Goal: Task Accomplishment & Management: Complete application form

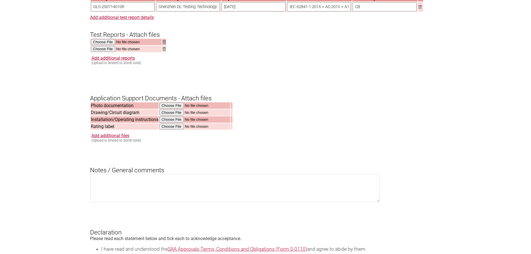
scroll to position [725, 0]
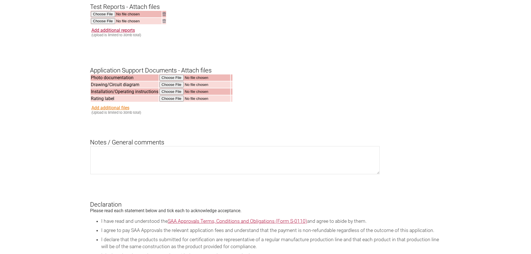
click at [112, 33] on link "Add additional files" at bounding box center [112, 30] width 43 height 5
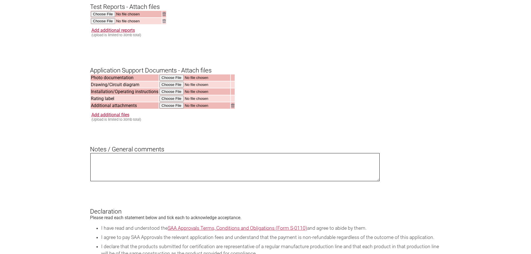
drag, startPoint x: 197, startPoint y: 179, endPoint x: 197, endPoint y: 167, distance: 12.0
click at [197, 178] on textarea at bounding box center [235, 167] width 290 height 28
click at [210, 109] on input "file" at bounding box center [194, 106] width 71 height 6
type input "C:\fakepath\B0101008_Warning Label_AW_P4 BH.pdf"
click at [302, 122] on div "Add additional files (Upload is limited to 30mb total)" at bounding box center [266, 116] width 350 height 9
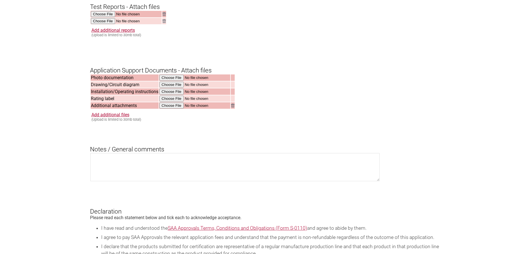
drag, startPoint x: 125, startPoint y: 154, endPoint x: 194, endPoint y: 148, distance: 69.1
click at [194, 149] on h3 "Notes / General comments" at bounding box center [265, 144] width 351 height 17
click at [194, 148] on h3 "Notes / General comments" at bounding box center [265, 144] width 351 height 17
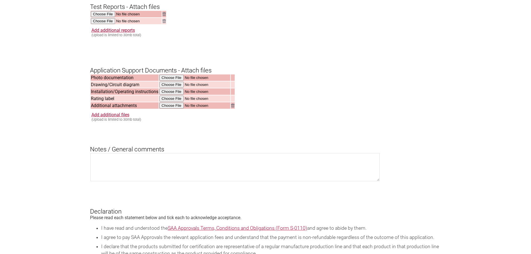
click at [228, 122] on div "Add additional files (Upload is limited to 30mb total)" at bounding box center [266, 116] width 350 height 9
click at [234, 107] on img at bounding box center [232, 106] width 3 height 4
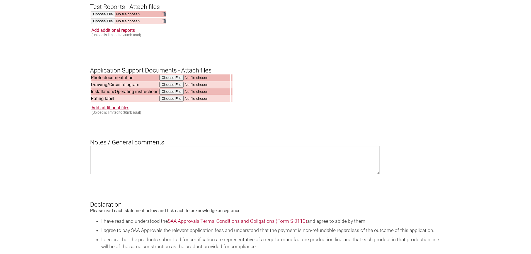
drag, startPoint x: 25, startPoint y: 116, endPoint x: 88, endPoint y: 104, distance: 63.3
click at [116, 33] on link "Add additional files" at bounding box center [112, 30] width 43 height 5
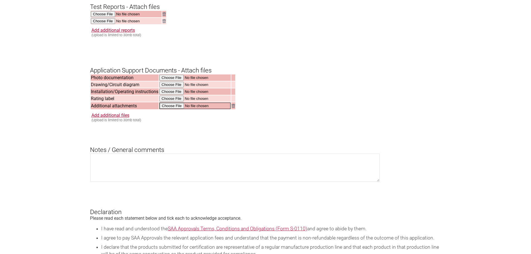
click at [175, 109] on input "file" at bounding box center [194, 106] width 71 height 6
type input "C:\fakepath\B0101008_Thrust Sticker_AW_P4.pdf"
drag, startPoint x: 277, startPoint y: 142, endPoint x: 245, endPoint y: 132, distance: 34.0
click at [124, 33] on link "Add additional files" at bounding box center [112, 30] width 43 height 5
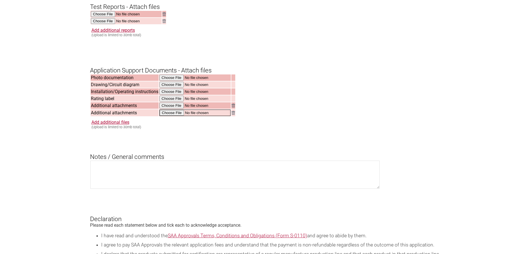
click at [199, 116] on input "file" at bounding box center [194, 113] width 71 height 6
type input "C:\fakepath\B0101008_Warning Label_AW_P4 BH.pdf"
drag, startPoint x: 56, startPoint y: 111, endPoint x: 55, endPoint y: 100, distance: 10.5
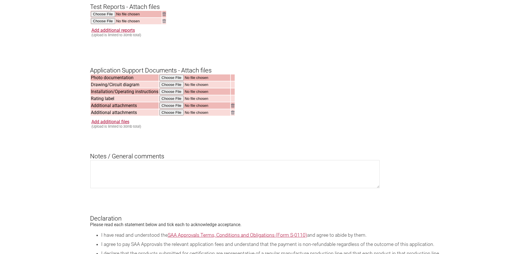
drag, startPoint x: 267, startPoint y: 123, endPoint x: 91, endPoint y: 112, distance: 175.8
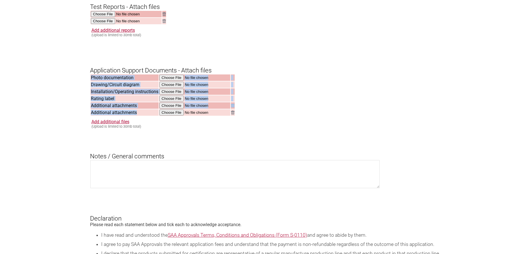
drag, startPoint x: 96, startPoint y: 113, endPoint x: 226, endPoint y: 118, distance: 130.1
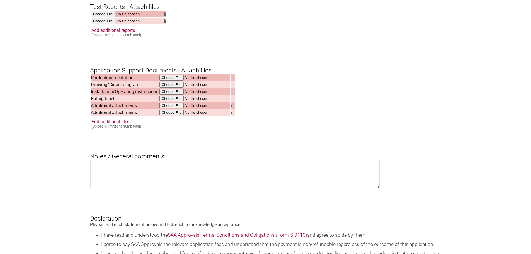
click at [119, 33] on link "Add additional files" at bounding box center [112, 30] width 43 height 5
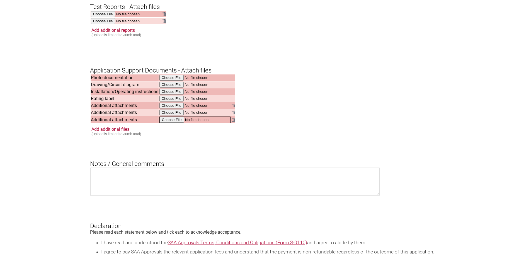
click at [197, 123] on input "file" at bounding box center [194, 120] width 71 height 6
drag, startPoint x: 418, startPoint y: 183, endPoint x: 209, endPoint y: 131, distance: 215.4
click at [233, 121] on img at bounding box center [232, 120] width 3 height 4
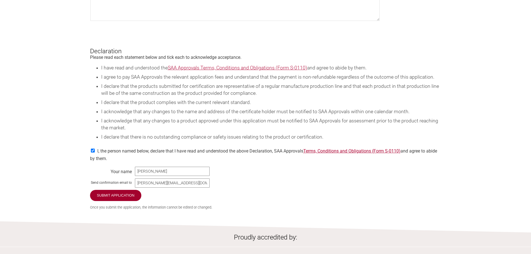
scroll to position [948, 0]
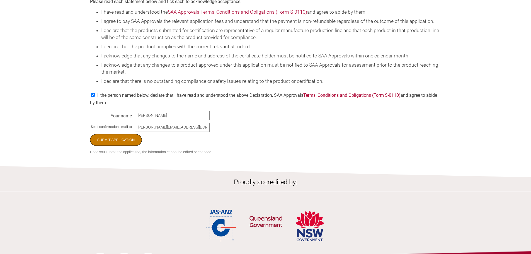
click at [112, 146] on input "Submit Application" at bounding box center [116, 140] width 52 height 12
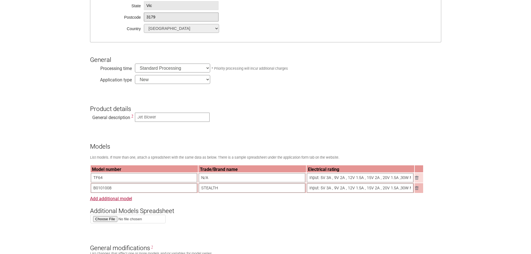
scroll to position [28, 0]
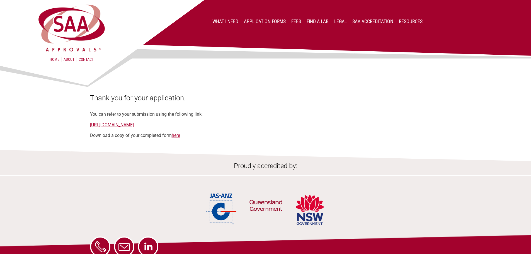
click at [381, 146] on div "Home About Contact What I Need Application Forms Fees Find a lab Legal SAA Accr…" at bounding box center [265, 163] width 531 height 327
drag, startPoint x: 107, startPoint y: 115, endPoint x: 258, endPoint y: 112, distance: 150.9
click at [258, 112] on div "Thank you for your application. You can refer to your submission using the foll…" at bounding box center [265, 116] width 351 height 44
click at [195, 76] on div at bounding box center [265, 78] width 351 height 31
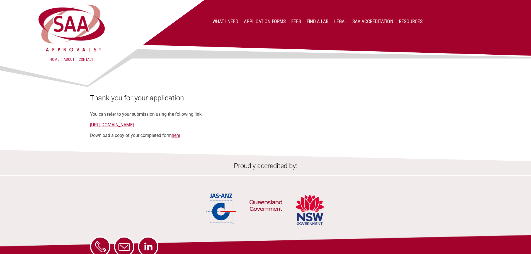
drag, startPoint x: 158, startPoint y: 168, endPoint x: 188, endPoint y: 131, distance: 47.8
click at [160, 166] on h2 "Proudly accredited by:" at bounding box center [265, 169] width 531 height 14
click at [177, 137] on link "here" at bounding box center [176, 135] width 8 height 5
click at [471, 93] on section "Thank you for your application. You can refer to your submission using the foll…" at bounding box center [265, 100] width 531 height 75
click at [270, 111] on div "Thank you for your application. You can refer to your submission using the foll…" at bounding box center [265, 116] width 351 height 44
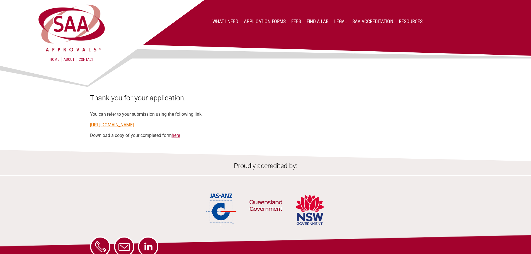
click at [134, 122] on link "[URL][DOMAIN_NAME]" at bounding box center [112, 124] width 44 height 5
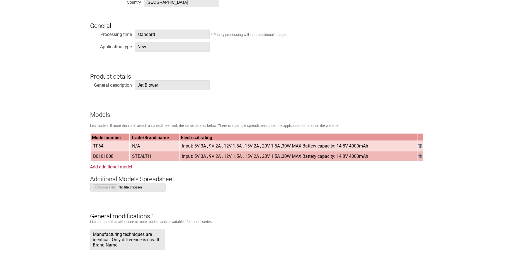
scroll to position [418, 0]
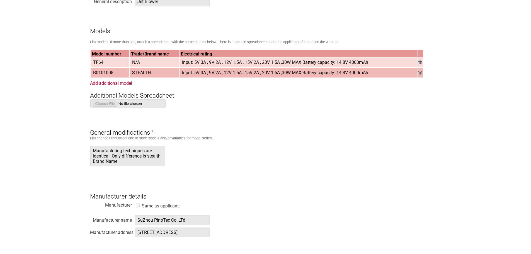
click at [273, 105] on form "Resume key: YpNtRd25 Please record this key, it will enable you to resume your …" at bounding box center [265, 225] width 351 height 1057
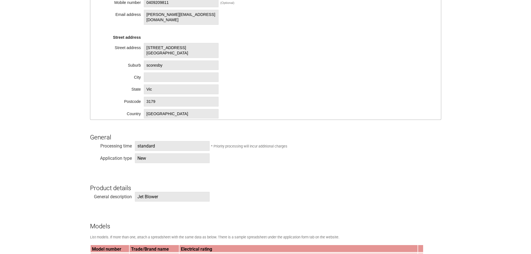
scroll to position [0, 0]
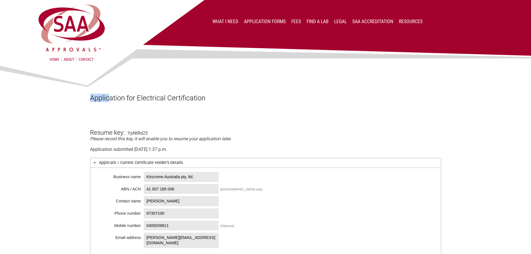
drag, startPoint x: 110, startPoint y: 99, endPoint x: 248, endPoint y: 90, distance: 137.7
click at [248, 90] on div at bounding box center [265, 78] width 351 height 31
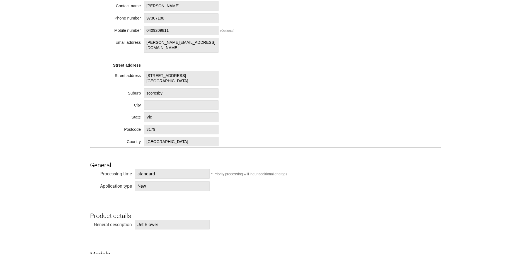
scroll to position [390, 0]
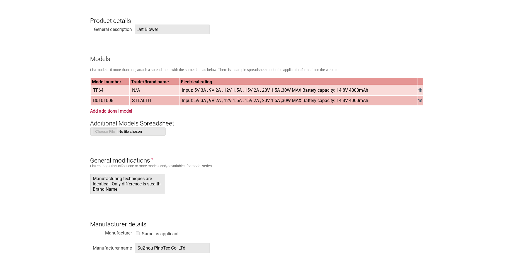
drag, startPoint x: 245, startPoint y: 146, endPoint x: 241, endPoint y: 135, distance: 11.6
click at [245, 145] on form "Resume key: YpNtRd25 Please record this key, it will enable you to resume your …" at bounding box center [265, 253] width 351 height 1057
click at [90, 80] on section "Application for Electrical Certification Resume key: YpNtRd25 Please record thi…" at bounding box center [265, 228] width 531 height 1110
drag, startPoint x: 52, startPoint y: 96, endPoint x: 56, endPoint y: 77, distance: 20.0
click at [52, 96] on section "Application for Electrical Certification Resume key: YpNtRd25 Please record thi…" at bounding box center [265, 228] width 531 height 1110
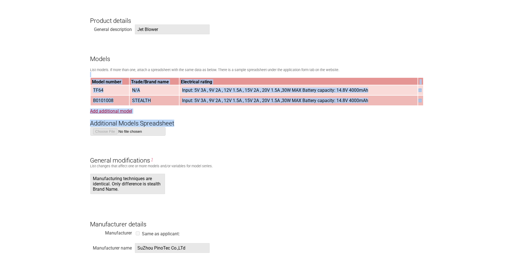
drag, startPoint x: 56, startPoint y: 75, endPoint x: 281, endPoint y: 125, distance: 229.6
click at [281, 125] on section "Application for Electrical Certification Resume key: YpNtRd25 Please record thi…" at bounding box center [265, 228] width 531 height 1110
click at [281, 125] on h3 "Additional Models Spreadsheet" at bounding box center [265, 118] width 351 height 17
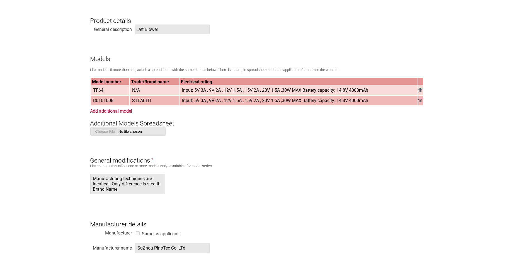
click at [266, 136] on form "Resume key: YpNtRd25 Please record this key, it will enable you to resume your …" at bounding box center [265, 253] width 351 height 1057
click at [68, 158] on section "Application for Electrical Certification Resume key: YpNtRd25 Please record thi…" at bounding box center [265, 228] width 531 height 1110
drag, startPoint x: 155, startPoint y: 103, endPoint x: 252, endPoint y: 103, distance: 97.3
click at [252, 103] on tr "B0101008 STEALTH Input: 5V 3A , 9V 2A , 12V 1.5A , 15V 2A , 20V 1.5A ,30W MAX B…" at bounding box center [257, 101] width 333 height 10
click at [252, 103] on span "Input: 5V 3A , 9V 2A , 12V 1.5A , 15V 2A , 20V 1.5A ,30W MAX Battery capacity: …" at bounding box center [275, 100] width 191 height 9
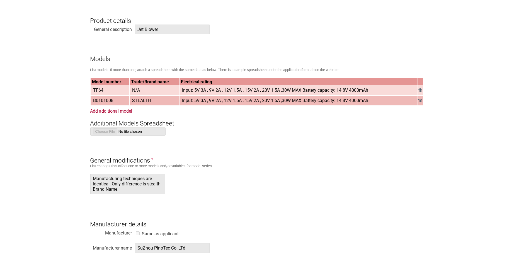
scroll to position [586, 0]
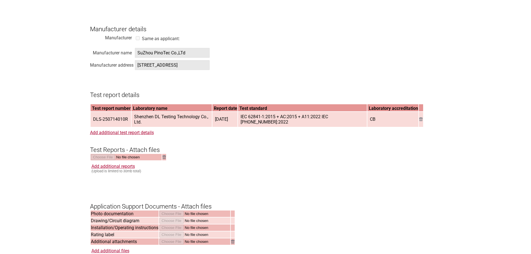
drag, startPoint x: 182, startPoint y: 172, endPoint x: 186, endPoint y: 168, distance: 5.9
click at [182, 172] on form "Resume key: YpNtRd25 Please record this key, it will enable you to resume your …" at bounding box center [265, 58] width 351 height 1057
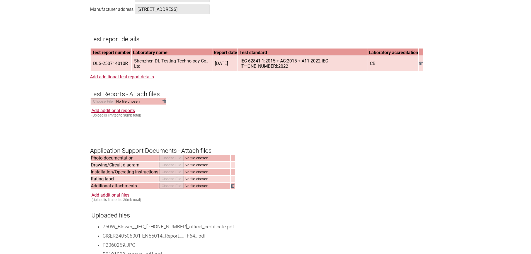
click at [318, 87] on form "Resume key: YpNtRd25 Please record this key, it will enable you to resume your …" at bounding box center [265, 2] width 351 height 1057
click at [319, 148] on form "Resume key: YpNtRd25 Please record this key, it will enable you to resume your …" at bounding box center [265, 2] width 351 height 1057
click at [155, 71] on span "Shenzhen DL Testing Technology Co., Ltd." at bounding box center [172, 63] width 80 height 14
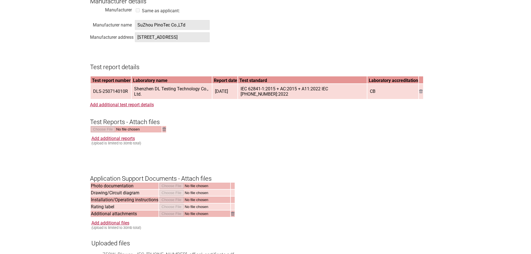
scroll to position [641, 0]
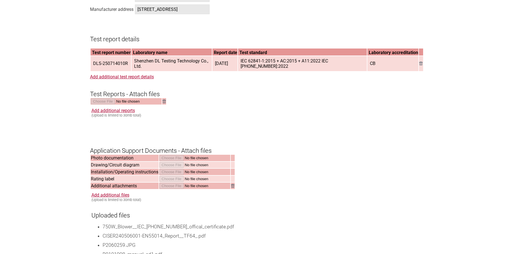
click at [218, 113] on form "Resume key: YpNtRd25 Please record this key, it will enable you to resume your …" at bounding box center [265, 2] width 351 height 1057
click at [133, 79] on link "Add additional test report details" at bounding box center [122, 76] width 64 height 5
click at [258, 98] on h3 "Test Reports - Attach files" at bounding box center [265, 89] width 351 height 17
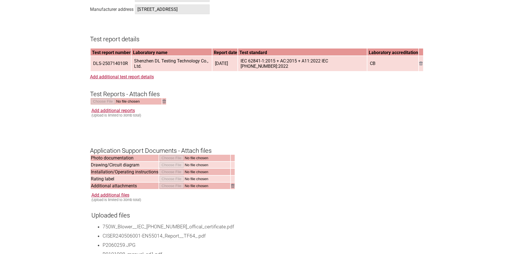
click at [254, 98] on h3 "Test Reports - Attach files" at bounding box center [265, 89] width 351 height 17
click at [255, 98] on h3 "Test Reports - Attach files" at bounding box center [265, 89] width 351 height 17
click at [141, 79] on link "Add additional test report details" at bounding box center [122, 76] width 64 height 5
click at [295, 98] on h3 "Test Reports - Attach files" at bounding box center [265, 89] width 351 height 17
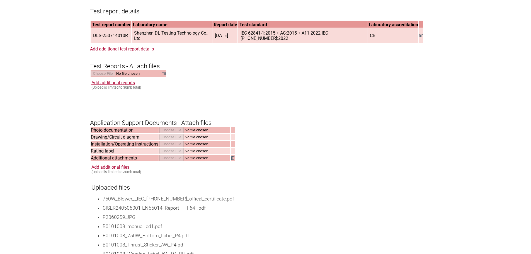
click at [170, 90] on div "Add additional reports (Upload is limited to 30mb total)" at bounding box center [266, 84] width 350 height 9
drag, startPoint x: 115, startPoint y: 78, endPoint x: 193, endPoint y: 71, distance: 78.2
click at [193, 70] on h3 "Test Reports - Attach files" at bounding box center [265, 61] width 351 height 17
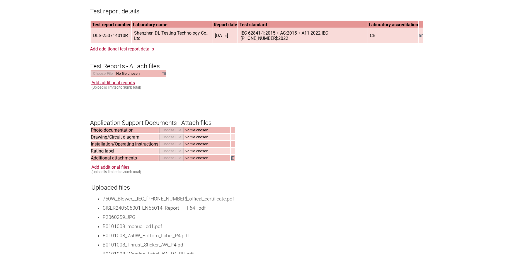
click at [125, 124] on h3 "Application Support Documents - Attach files" at bounding box center [265, 118] width 351 height 17
click at [272, 70] on h3 "Test Reports - Attach files" at bounding box center [265, 61] width 351 height 17
click at [333, 123] on h3 "Application Support Documents - Attach files" at bounding box center [265, 118] width 351 height 17
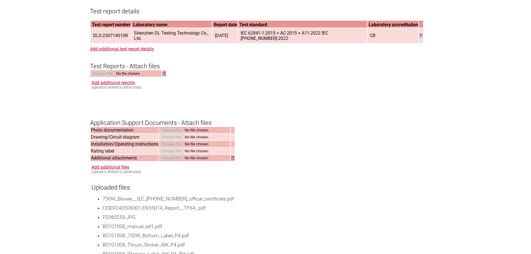
click at [284, 126] on h3 "Application Support Documents - Attach files" at bounding box center [265, 118] width 351 height 17
click at [227, 124] on h3 "Application Support Documents - Attach files" at bounding box center [265, 118] width 351 height 17
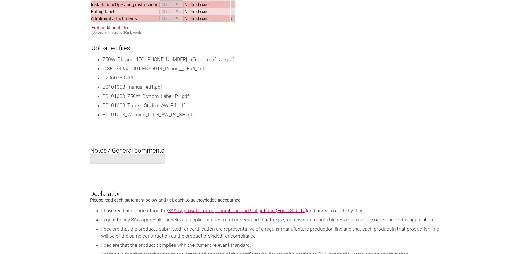
scroll to position [725, 0]
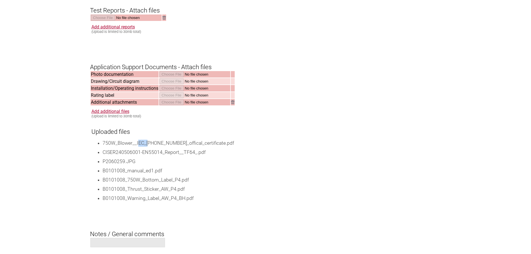
drag, startPoint x: 137, startPoint y: 156, endPoint x: 147, endPoint y: 156, distance: 9.8
click at [147, 147] on li "750W_Blower__IEC_62841-4-6_offical_certificate.pdf" at bounding box center [272, 143] width 339 height 7
click at [158, 147] on li "750W_Blower__IEC_62841-4-6_offical_certificate.pdf" at bounding box center [272, 143] width 339 height 7
click at [134, 202] on li "B0101008_Warning_Label_AW_P4_BH.pdf" at bounding box center [272, 198] width 339 height 7
drag, startPoint x: 140, startPoint y: 165, endPoint x: 172, endPoint y: 164, distance: 32.1
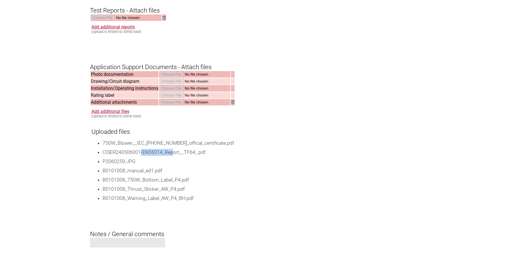
click at [172, 156] on li "CISER240506001-EN55014_Report__TF64_.pdf" at bounding box center [272, 152] width 339 height 7
click at [167, 165] on li "P2060259.JPG" at bounding box center [272, 161] width 339 height 7
drag, startPoint x: 103, startPoint y: 166, endPoint x: 213, endPoint y: 167, distance: 110.7
click at [213, 156] on li "CISER240506001-EN55014_Report__TF64_.pdf" at bounding box center [272, 152] width 339 height 7
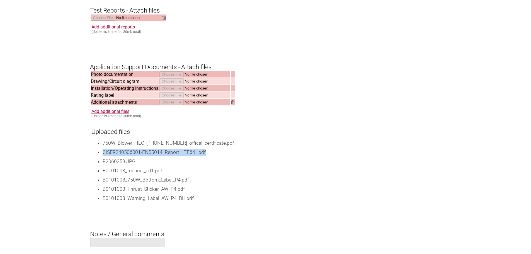
drag, startPoint x: 216, startPoint y: 167, endPoint x: 102, endPoint y: 166, distance: 113.5
click at [102, 166] on ul "750W_Blower__IEC_62841-4-6_offical_certificate.pdf CISER240506001-EN55014_Repor…" at bounding box center [266, 171] width 350 height 62
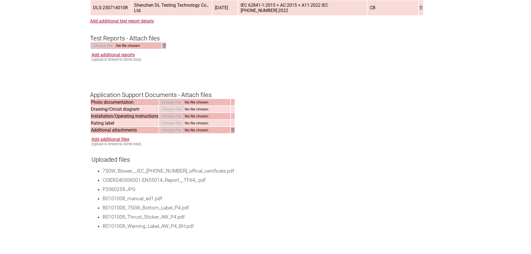
drag, startPoint x: 74, startPoint y: 142, endPoint x: 74, endPoint y: 149, distance: 7.0
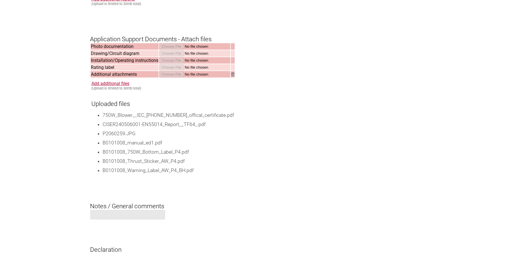
scroll to position [725, 0]
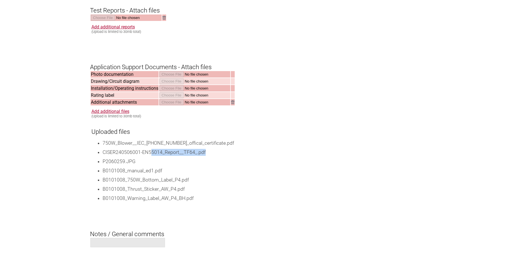
drag, startPoint x: 150, startPoint y: 165, endPoint x: 211, endPoint y: 166, distance: 61.1
click at [211, 156] on li "CISER240506001-EN55014_Report__TF64_.pdf" at bounding box center [272, 152] width 339 height 7
click at [223, 156] on li "CISER240506001-EN55014_Report__TF64_.pdf" at bounding box center [272, 152] width 339 height 7
drag, startPoint x: 249, startPoint y: 16, endPoint x: 255, endPoint y: 5, distance: 12.1
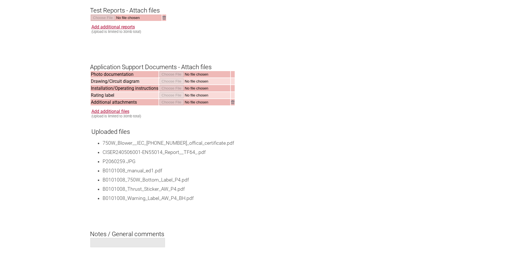
click at [249, 14] on h3 "Test Reports - Attach files" at bounding box center [265, 5] width 351 height 17
drag, startPoint x: 412, startPoint y: 20, endPoint x: 411, endPoint y: 2, distance: 17.9
click at [412, 14] on h3 "Test Reports - Attach files" at bounding box center [265, 5] width 351 height 17
